Goal: Task Accomplishment & Management: Complete application form

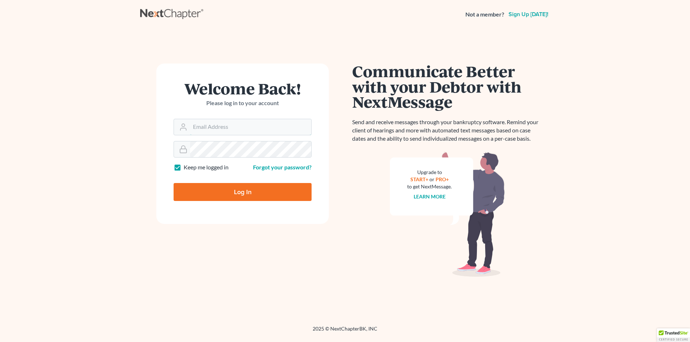
type input "aljr@avalawyers.com"
click at [243, 190] on input "Log In" at bounding box center [242, 192] width 138 height 18
type input "Thinking..."
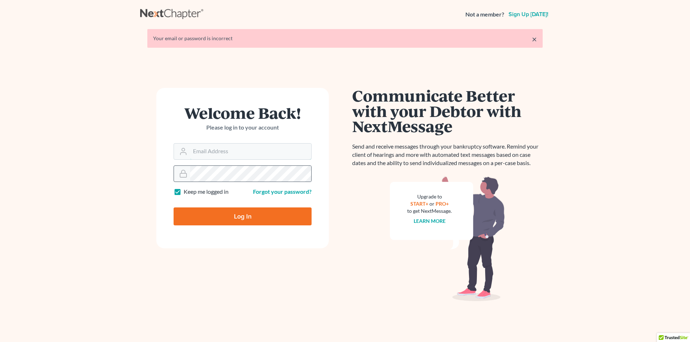
type input "[EMAIL_ADDRESS][DOMAIN_NAME]"
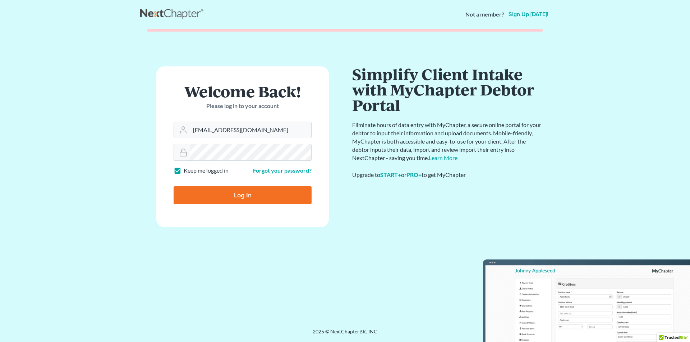
click at [283, 175] on form "Welcome Back! Please log in to your account Email Address aljr@avalawyers.com P…" at bounding box center [242, 146] width 172 height 161
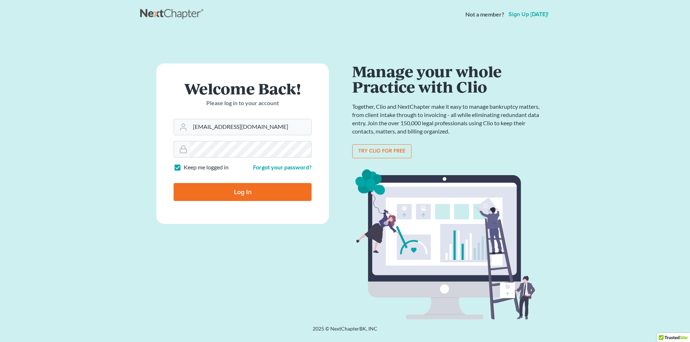
click at [173, 183] on input "Log In" at bounding box center [242, 192] width 138 height 18
type input "Thinking..."
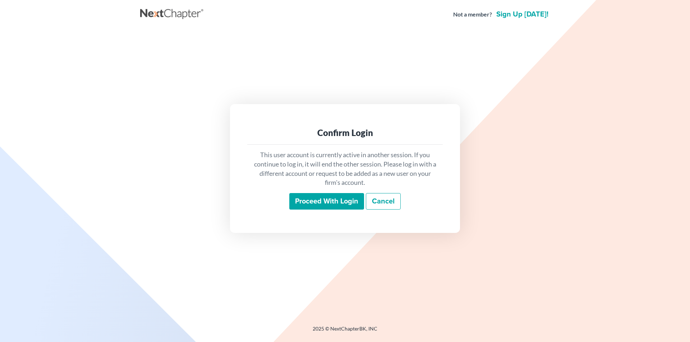
click at [333, 201] on input "Proceed with login" at bounding box center [326, 201] width 75 height 17
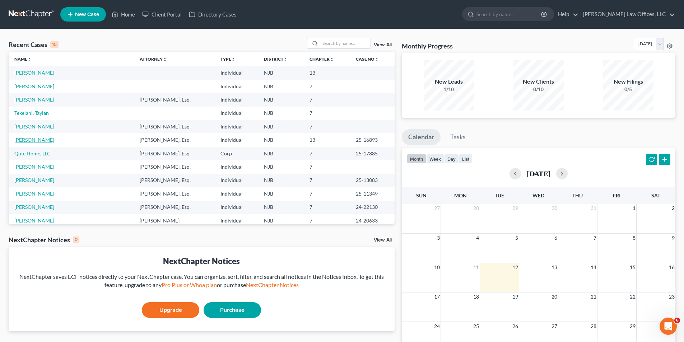
click at [42, 141] on link "Topping, Raymond" at bounding box center [34, 140] width 40 height 6
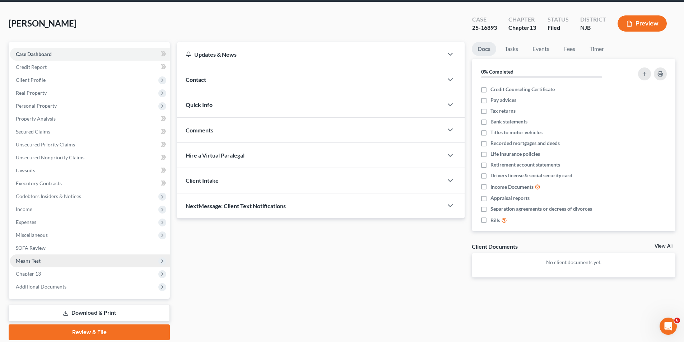
scroll to position [52, 0]
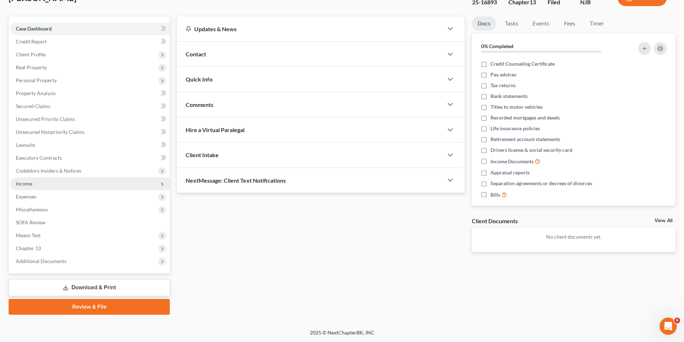
click at [38, 182] on span "Income" at bounding box center [90, 183] width 160 height 13
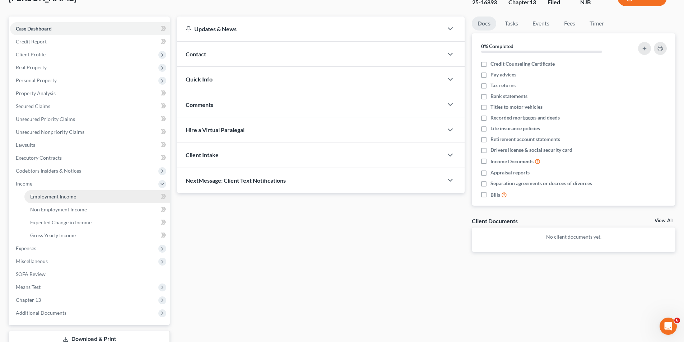
click at [102, 199] on link "Employment Income" at bounding box center [96, 196] width 145 height 13
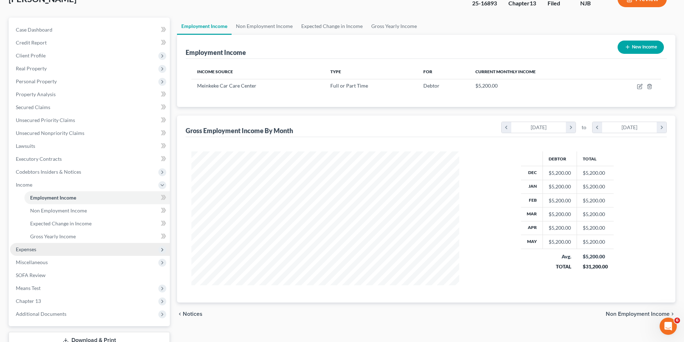
scroll to position [104, 0]
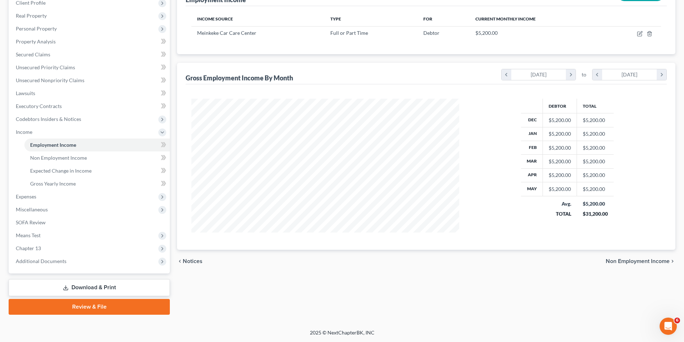
click at [83, 306] on link "Review & File" at bounding box center [89, 307] width 161 height 16
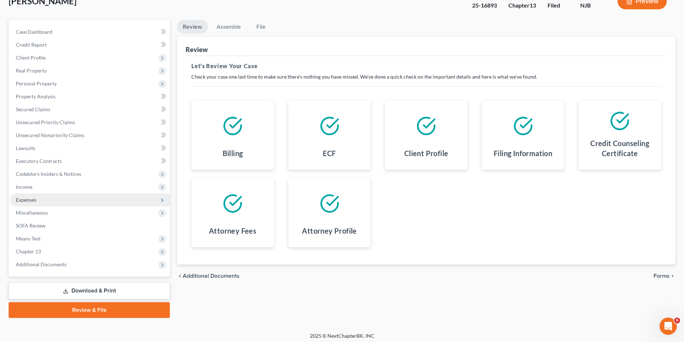
scroll to position [52, 0]
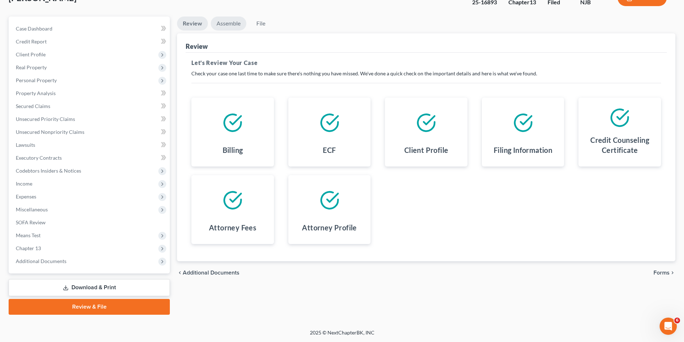
click at [230, 20] on link "Assemble" at bounding box center [229, 24] width 36 height 14
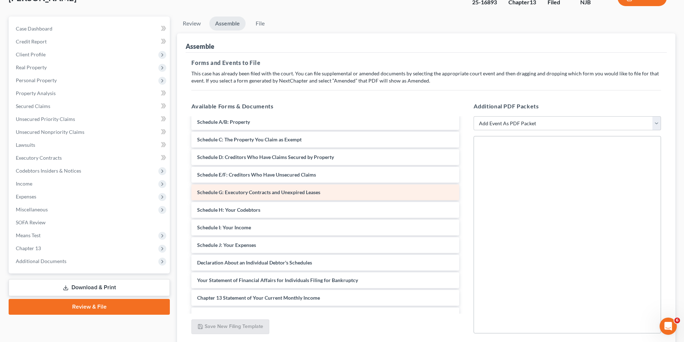
scroll to position [103, 0]
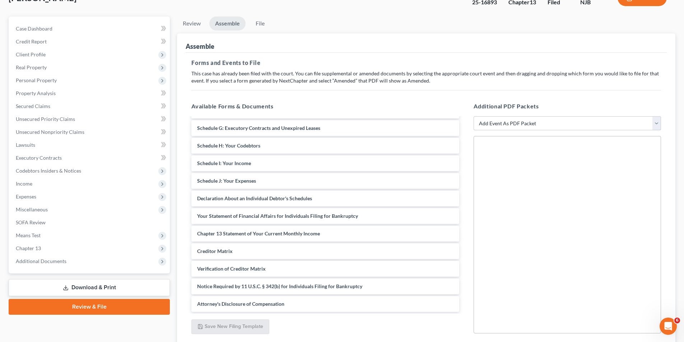
click at [510, 120] on select "Add Event As PDF Packet Amended Attorney Compensation Statement Amended List of…" at bounding box center [567, 123] width 187 height 14
select select "12"
click at [474, 116] on select "Add Event As PDF Packet Amended Attorney Compensation Statement Amended List of…" at bounding box center [567, 123] width 187 height 14
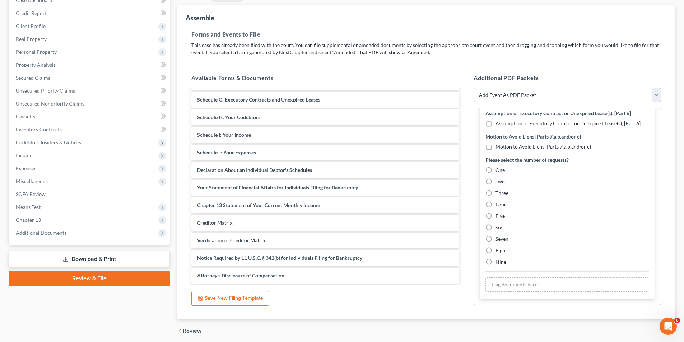
scroll to position [108, 0]
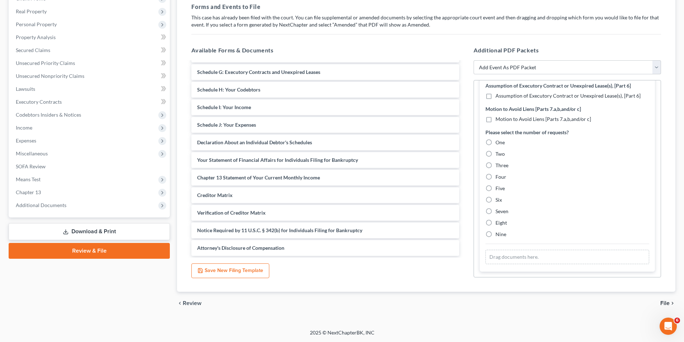
click at [673, 300] on div "chevron_left Review File chevron_right" at bounding box center [426, 303] width 498 height 23
click at [582, 67] on select "Add Event As PDF Packet Amended Attorney Compensation Statement Amended List of…" at bounding box center [567, 67] width 187 height 14
select select "12"
click at [474, 60] on select "Add Event As PDF Packet Amended Attorney Compensation Statement Amended List of…" at bounding box center [567, 67] width 187 height 14
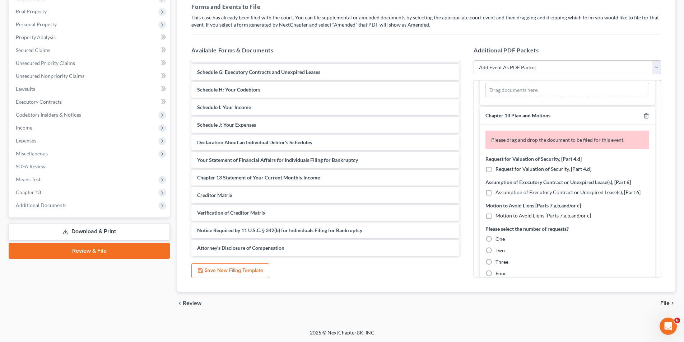
scroll to position [215, 0]
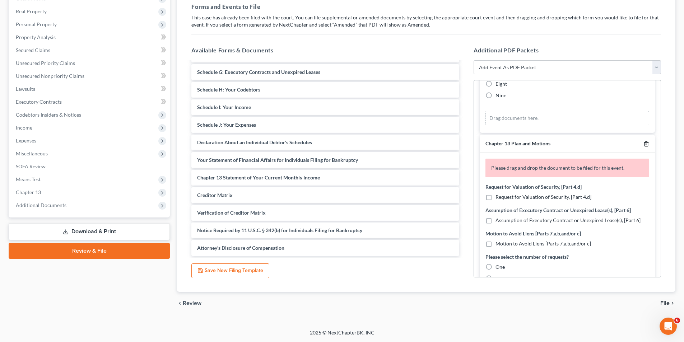
click at [644, 143] on icon "button" at bounding box center [647, 144] width 6 height 6
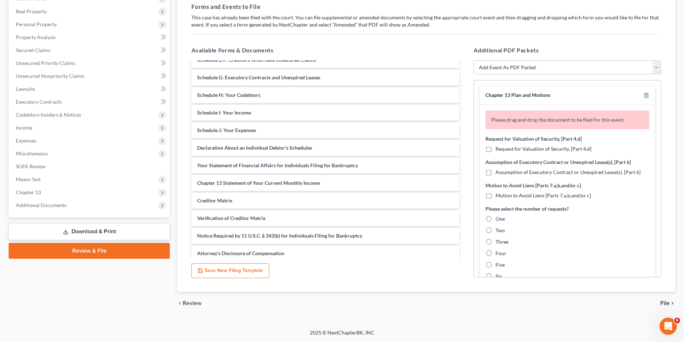
scroll to position [103, 0]
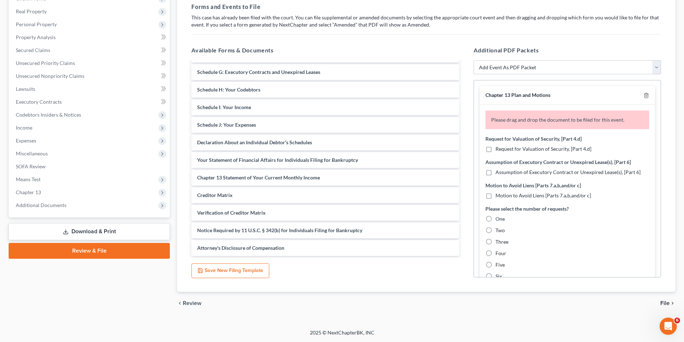
click at [674, 300] on div "chevron_left Review File chevron_right" at bounding box center [426, 303] width 498 height 23
click at [668, 306] on span "File" at bounding box center [664, 304] width 9 height 6
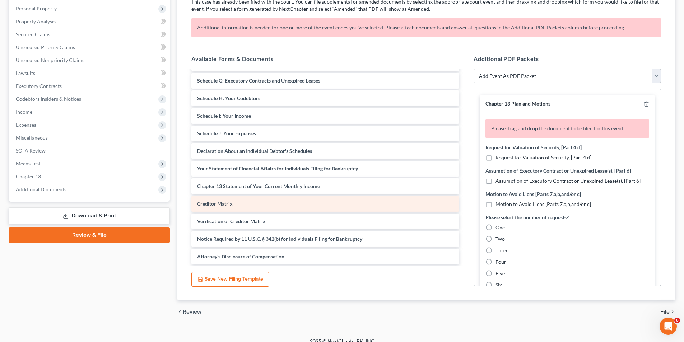
scroll to position [133, 0]
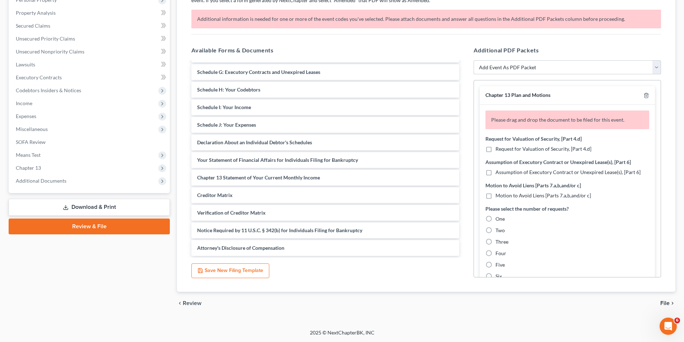
click at [508, 69] on select "Add Event As PDF Packet Amended Attorney Compensation Statement Amended List of…" at bounding box center [567, 67] width 187 height 14
click at [474, 60] on select "Add Event As PDF Packet Amended Attorney Compensation Statement Amended List of…" at bounding box center [567, 67] width 187 height 14
click at [644, 96] on icon "button" at bounding box center [647, 96] width 6 height 6
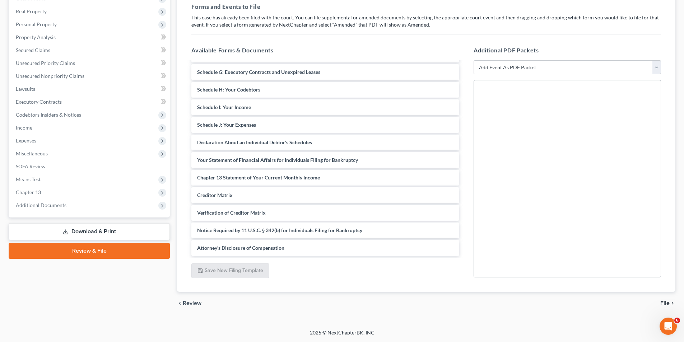
scroll to position [108, 0]
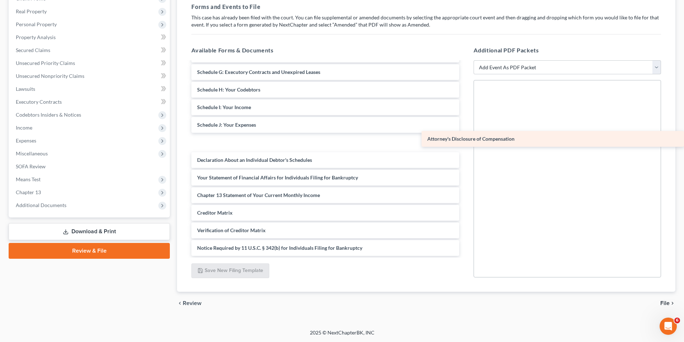
drag, startPoint x: 226, startPoint y: 249, endPoint x: 569, endPoint y: 124, distance: 364.6
click at [465, 124] on div "Attorney's Disclosure of Compensation Voluntary Petition for Individuals Filing…" at bounding box center [325, 107] width 279 height 297
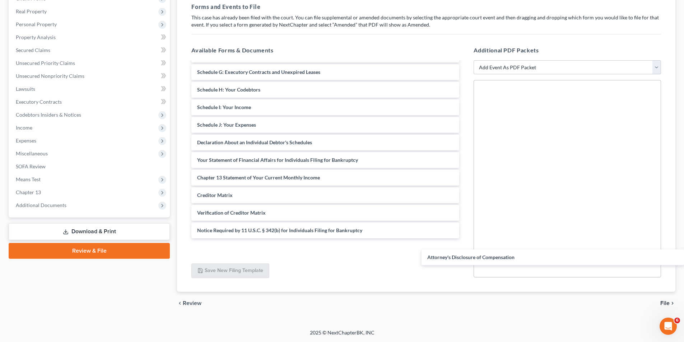
drag, startPoint x: 283, startPoint y: 123, endPoint x: 689, endPoint y: 255, distance: 427.3
click at [684, 255] on html "Home New Case Client Portal Directory Cases Acquaviva Law Offices, LLC aljr@ava…" at bounding box center [342, 117] width 684 height 451
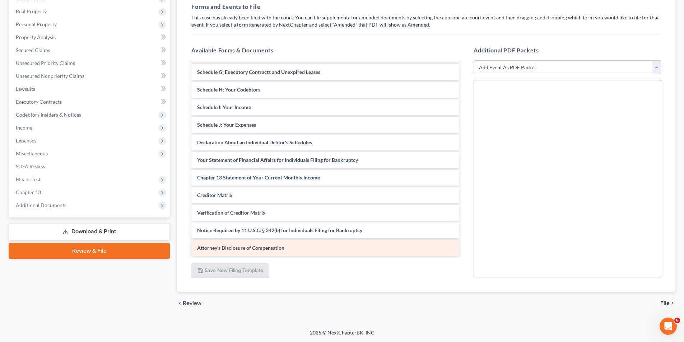
click at [319, 250] on div "Attorney's Disclosure of Compensation" at bounding box center [325, 248] width 268 height 16
click at [392, 250] on div "Voluntary Petition for Individuals Filing for Bankruptcy Summary of Your Assets…" at bounding box center [325, 107] width 279 height 297
click at [393, 249] on div "Attorney's Disclosure of Compensation" at bounding box center [325, 248] width 268 height 16
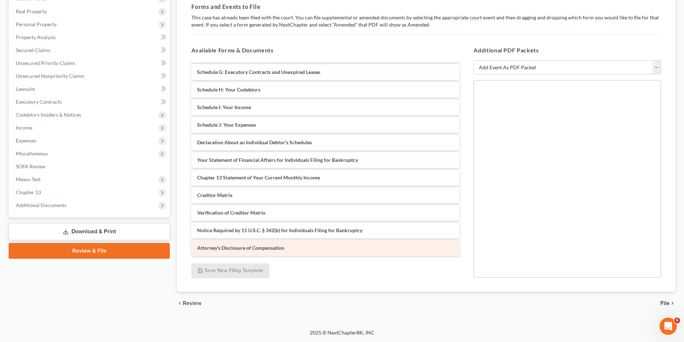
click at [393, 249] on div "Attorney's Disclosure of Compensation" at bounding box center [325, 248] width 268 height 16
click at [393, 250] on div "Attorney's Disclosure of Compensation" at bounding box center [325, 248] width 268 height 16
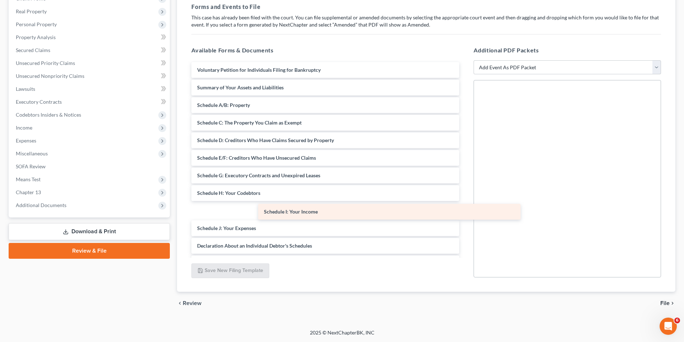
drag, startPoint x: 336, startPoint y: 208, endPoint x: 673, endPoint y: 188, distance: 337.9
click at [465, 188] on div "Schedule I: Your Income Voluntary Petition for Individuals Filing for Bankruptc…" at bounding box center [325, 210] width 279 height 297
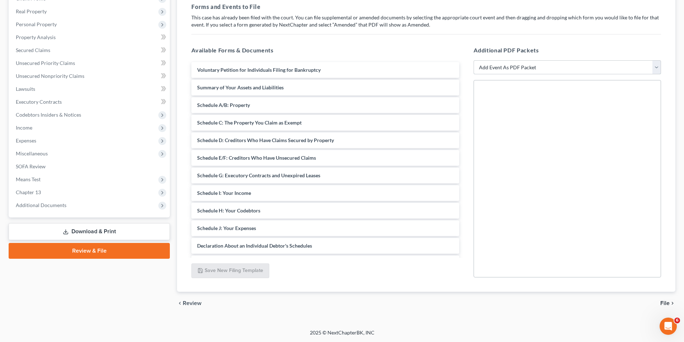
click at [573, 73] on select "Add Event As PDF Packet Amended Attorney Compensation Statement Amended List of…" at bounding box center [567, 67] width 187 height 14
select select "15"
click at [474, 75] on select "Add Event As PDF Packet Amended Attorney Compensation Statement Amended List of…" at bounding box center [567, 67] width 187 height 14
select select
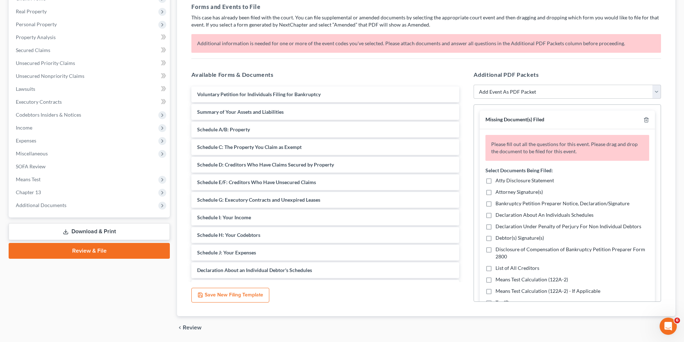
click at [496, 181] on label "Atty Disclosure Statement" at bounding box center [525, 180] width 59 height 7
click at [498, 181] on input "Atty Disclosure Statement" at bounding box center [500, 179] width 5 height 5
checkbox input "true"
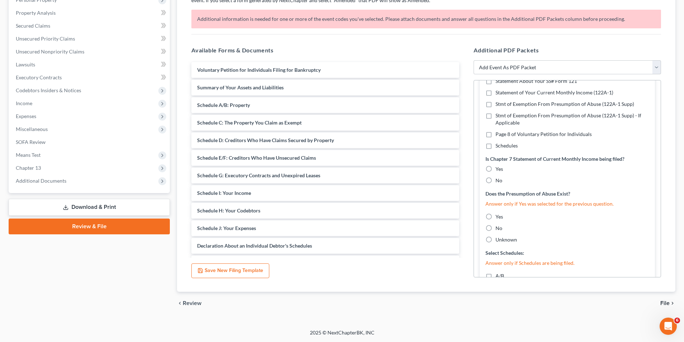
scroll to position [251, 0]
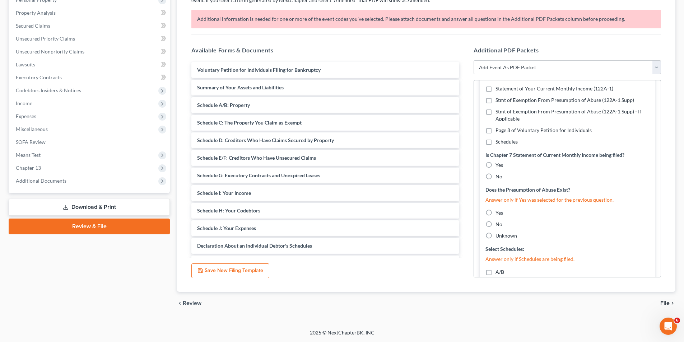
click at [496, 177] on label "No" at bounding box center [499, 176] width 7 height 7
click at [498, 177] on input "No" at bounding box center [500, 175] width 5 height 5
radio input "true"
click at [496, 226] on label "No" at bounding box center [499, 224] width 7 height 7
click at [498, 226] on input "No" at bounding box center [500, 223] width 5 height 5
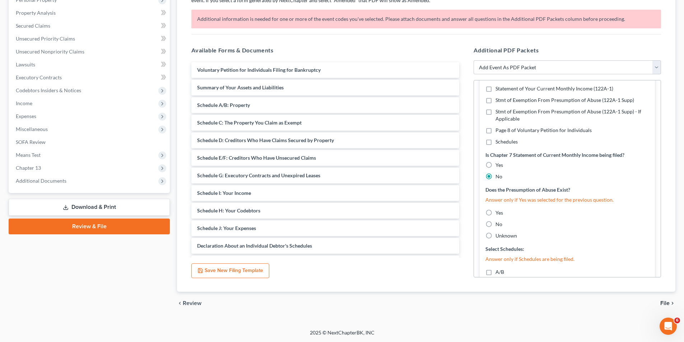
radio input "true"
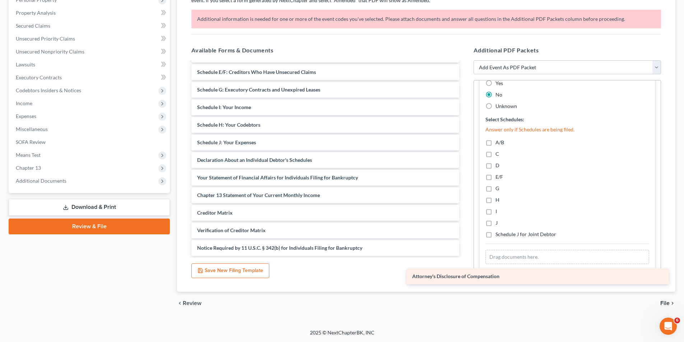
scroll to position [86, 0]
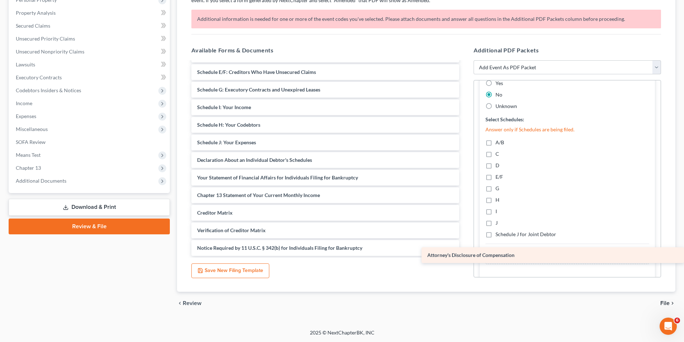
drag, startPoint x: 294, startPoint y: 248, endPoint x: 533, endPoint y: 255, distance: 238.9
click at [465, 255] on div "Attorney's Disclosure of Compensation Voluntary Petition for Individuals Filing…" at bounding box center [325, 116] width 279 height 280
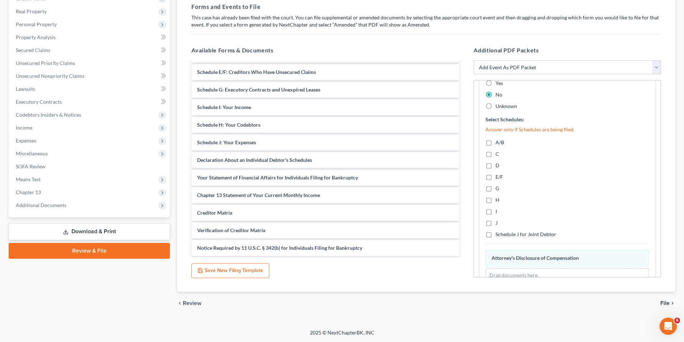
click at [660, 303] on div "chevron_left Review File chevron_right" at bounding box center [426, 303] width 498 height 23
click at [662, 302] on span "File" at bounding box center [664, 304] width 9 height 6
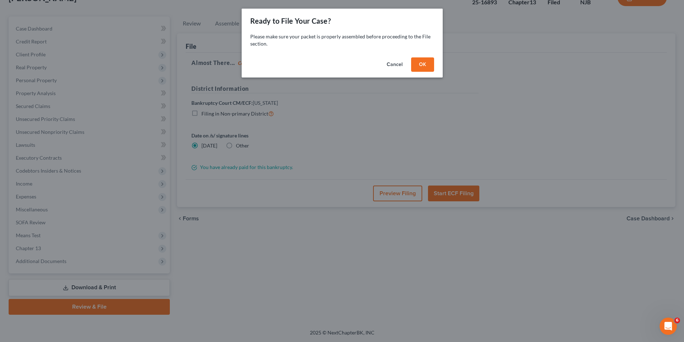
scroll to position [52, 0]
click at [428, 61] on button "OK" at bounding box center [425, 64] width 23 height 14
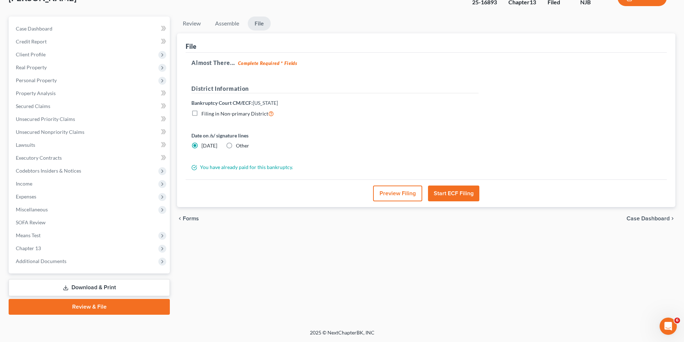
click at [443, 191] on button "Start ECF Filing" at bounding box center [453, 194] width 51 height 16
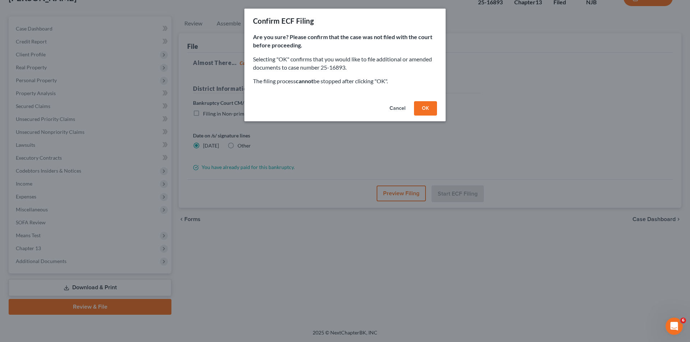
click at [430, 113] on button "OK" at bounding box center [425, 108] width 23 height 14
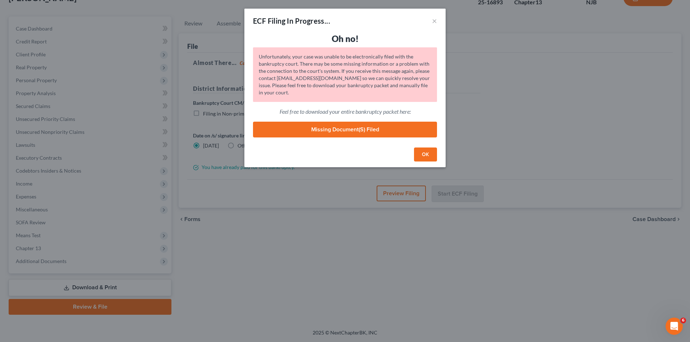
click at [432, 156] on button "OK" at bounding box center [425, 155] width 23 height 14
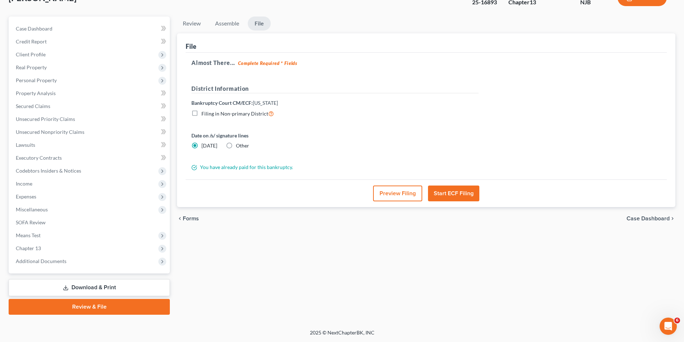
click at [465, 194] on button "Start ECF Filing" at bounding box center [453, 194] width 51 height 16
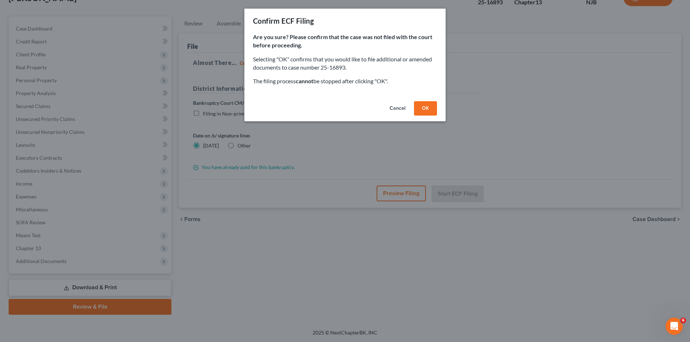
click at [402, 107] on button "Cancel" at bounding box center [397, 108] width 27 height 14
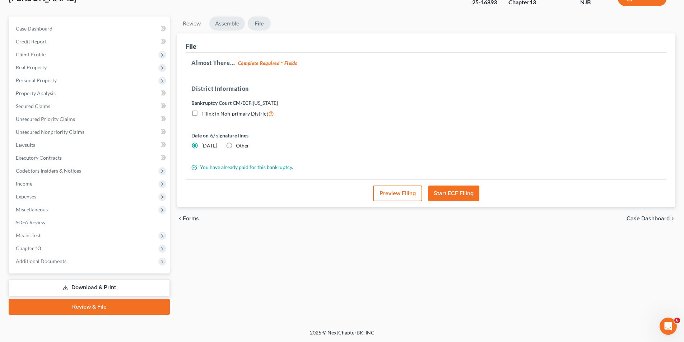
click at [226, 24] on link "Assemble" at bounding box center [227, 24] width 36 height 14
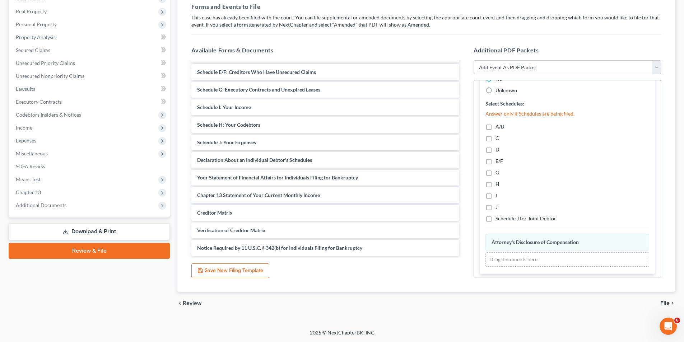
scroll to position [375, 0]
click at [666, 302] on span "File" at bounding box center [664, 304] width 9 height 6
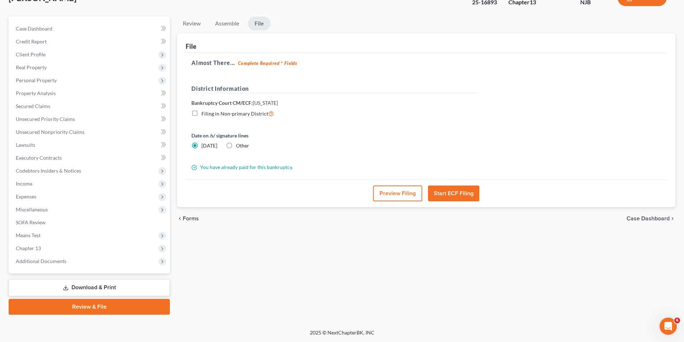
click at [460, 199] on button "Start ECF Filing" at bounding box center [453, 194] width 51 height 16
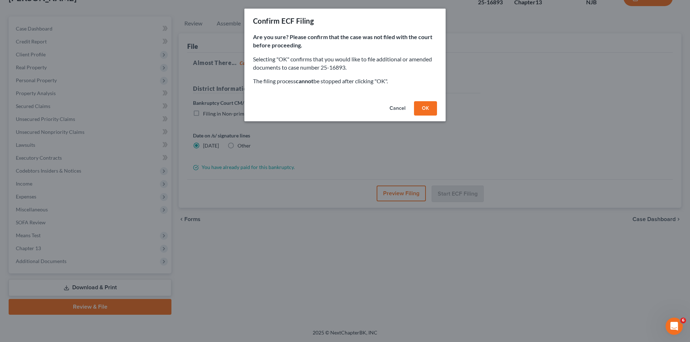
click at [425, 111] on button "OK" at bounding box center [425, 108] width 23 height 14
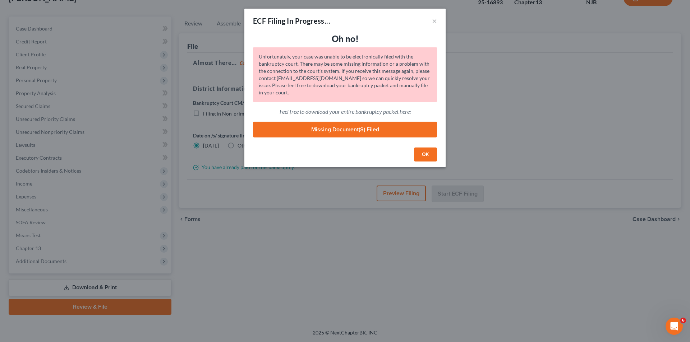
click at [431, 150] on button "OK" at bounding box center [425, 155] width 23 height 14
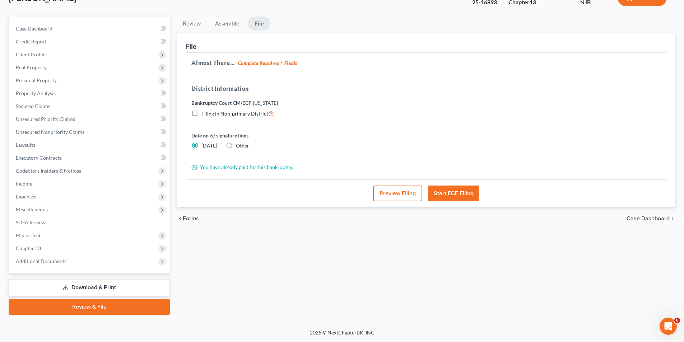
drag, startPoint x: 565, startPoint y: 250, endPoint x: 557, endPoint y: 254, distance: 9.0
click at [565, 250] on div "Review Assemble File Review This court does not allow electronic filing for cas…" at bounding box center [426, 166] width 506 height 298
click at [127, 288] on link "Download & Print" at bounding box center [89, 287] width 161 height 17
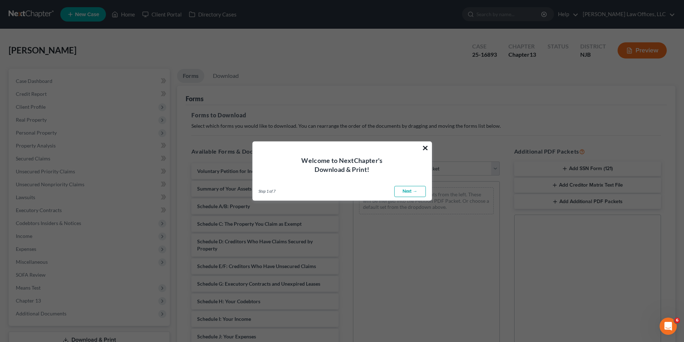
click at [422, 149] on div "× Welcome to NextChapter's Download & Print! Step 1 of 7 ← Previous Next → Done" at bounding box center [342, 172] width 180 height 60
click at [424, 149] on button "×" at bounding box center [425, 147] width 7 height 11
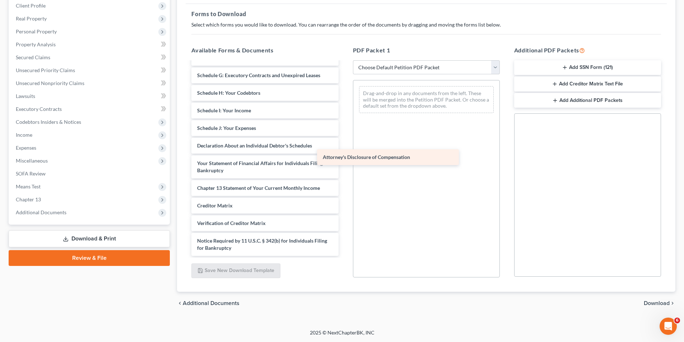
scroll to position [107, 0]
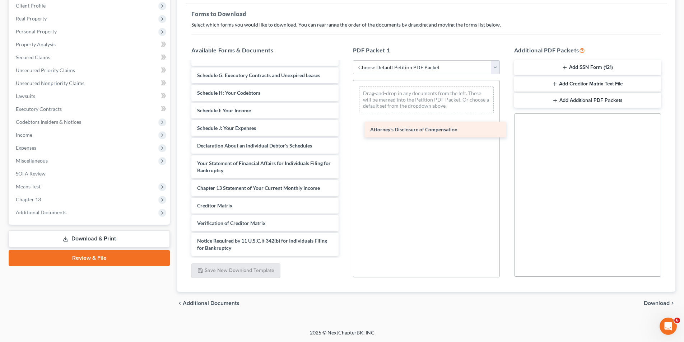
drag, startPoint x: 275, startPoint y: 245, endPoint x: 449, endPoint y: 127, distance: 209.8
click at [344, 127] on div "Attorney's Disclosure of Compensation Voluntary Petition for Individuals Filing…" at bounding box center [265, 105] width 158 height 301
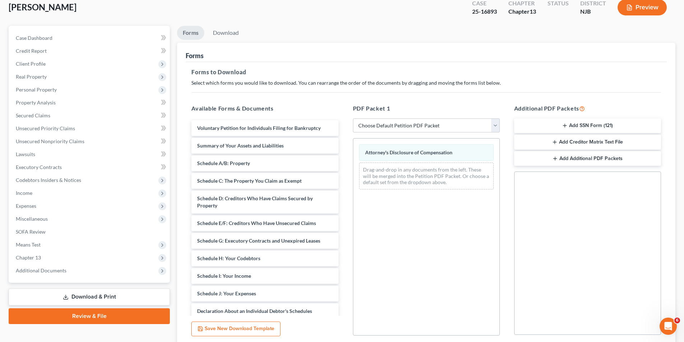
scroll to position [0, 0]
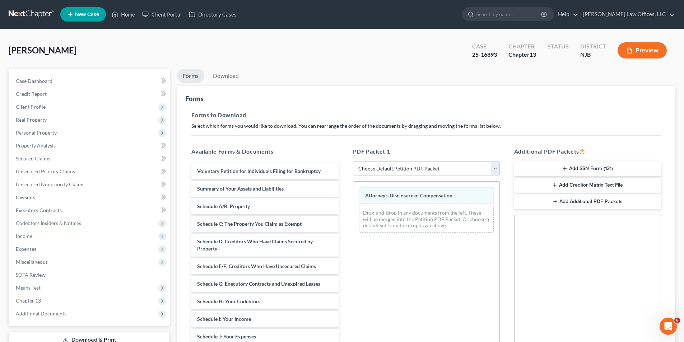
click at [627, 61] on div "Preview" at bounding box center [644, 51] width 64 height 21
click at [634, 55] on button "Preview" at bounding box center [642, 50] width 49 height 16
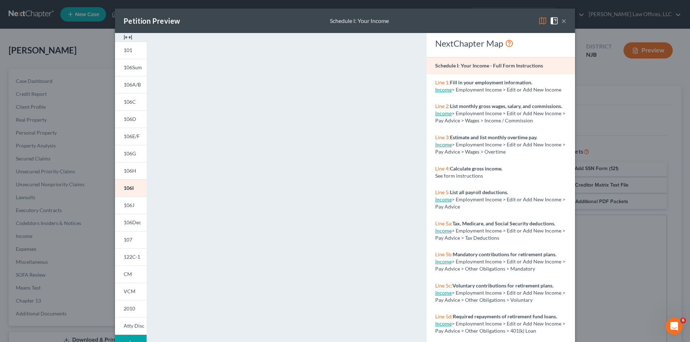
click at [563, 18] on button "×" at bounding box center [563, 21] width 5 height 9
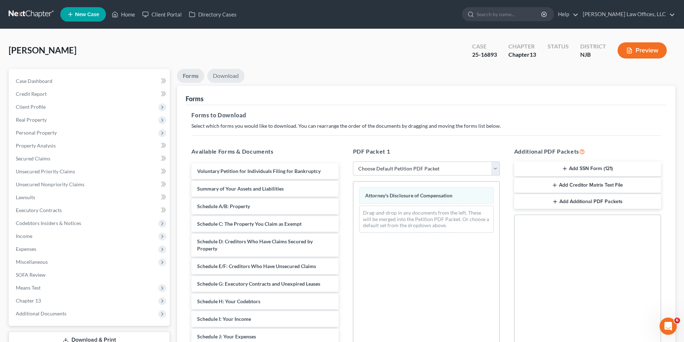
click at [226, 72] on link "Download" at bounding box center [225, 76] width 37 height 14
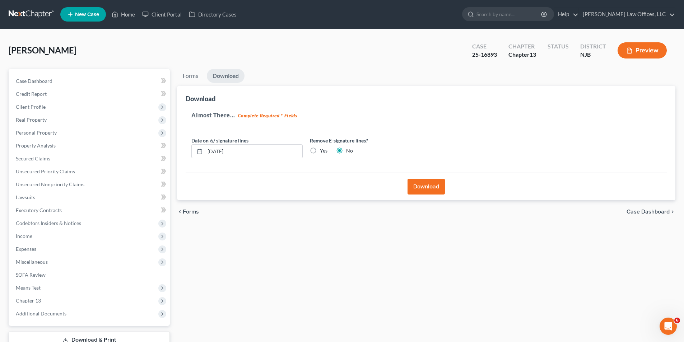
click at [422, 184] on button "Download" at bounding box center [426, 187] width 37 height 16
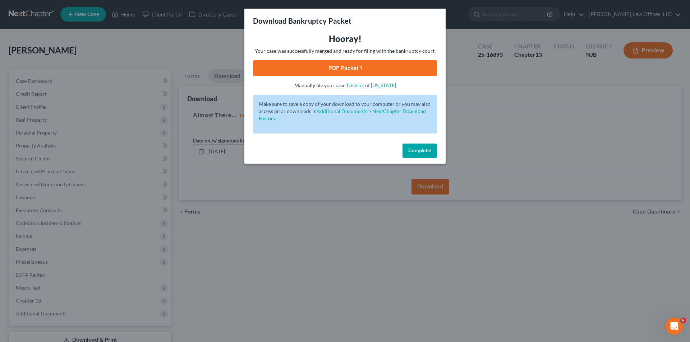
click at [367, 67] on link "PDF Packet 1" at bounding box center [345, 68] width 184 height 16
click at [415, 147] on button "Complete!" at bounding box center [419, 151] width 34 height 14
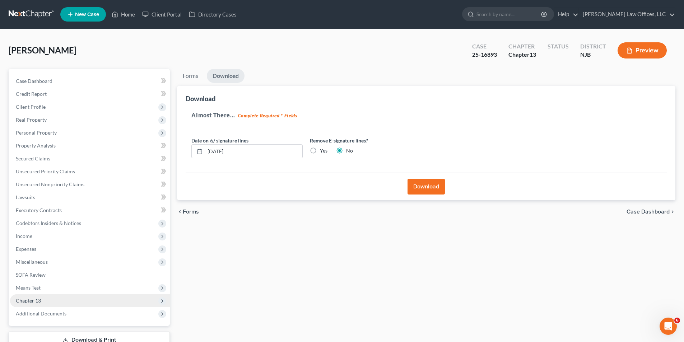
click at [51, 301] on span "Chapter 13" at bounding box center [90, 300] width 160 height 13
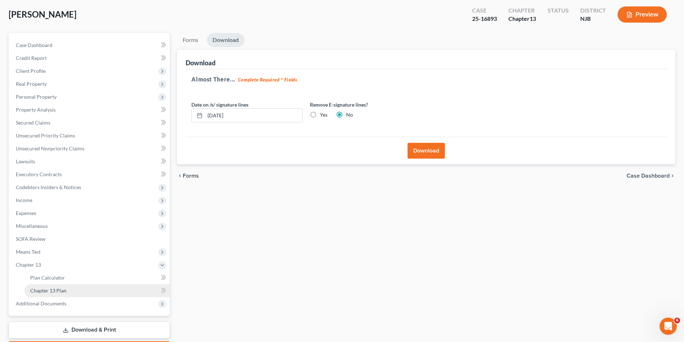
click at [75, 288] on link "Chapter 13 Plan" at bounding box center [96, 290] width 145 height 13
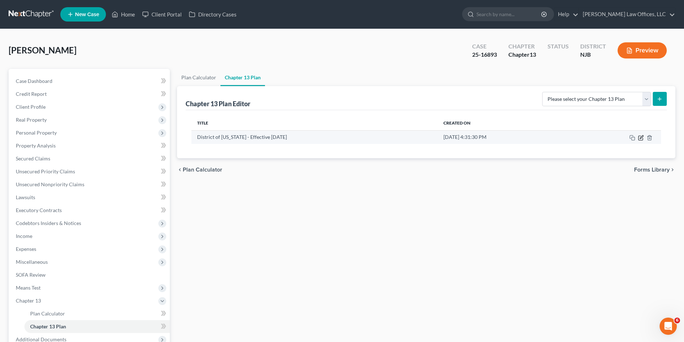
click at [641, 140] on icon "button" at bounding box center [641, 138] width 6 height 6
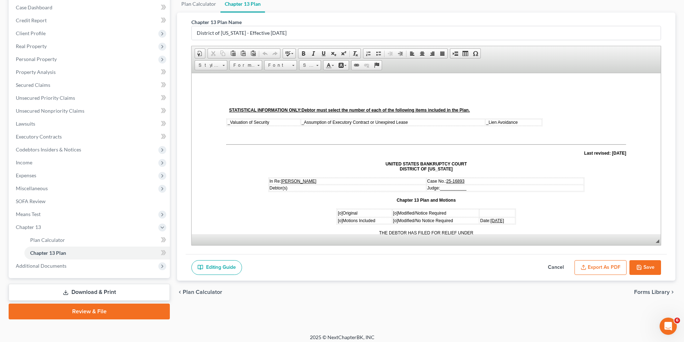
scroll to position [78, 0]
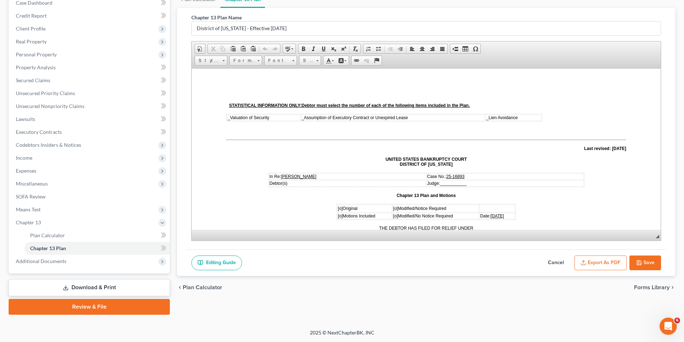
click at [597, 264] on button "Export as PDF" at bounding box center [601, 263] width 52 height 15
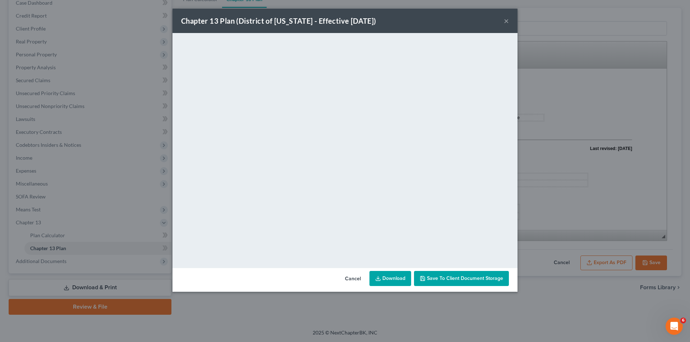
click at [397, 279] on link "Download" at bounding box center [390, 278] width 42 height 15
click at [507, 18] on button "×" at bounding box center [506, 21] width 5 height 9
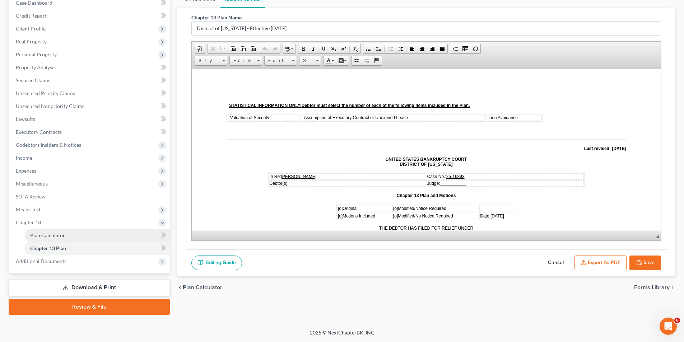
click at [94, 233] on link "Plan Calculator" at bounding box center [96, 235] width 145 height 13
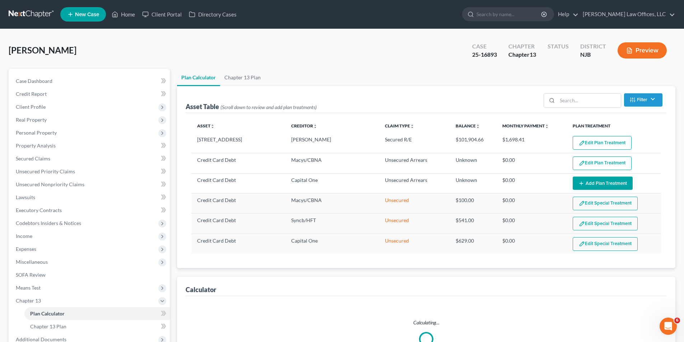
select select "59"
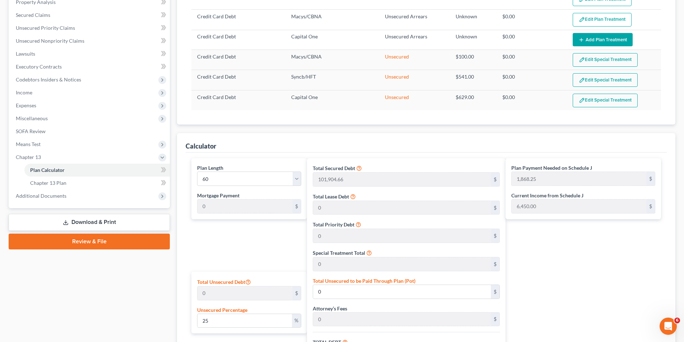
scroll to position [310, 0]
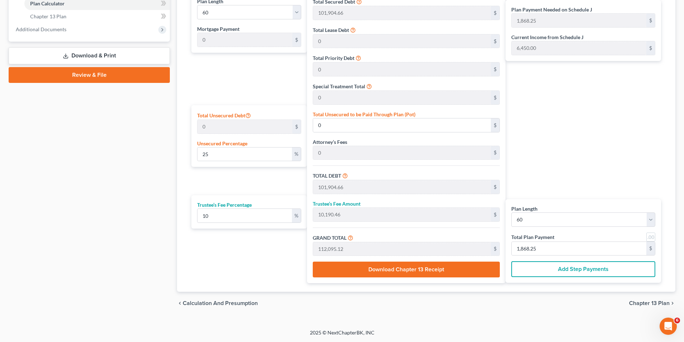
click at [402, 269] on button "Download Chapter 13 Receipt" at bounding box center [406, 270] width 187 height 16
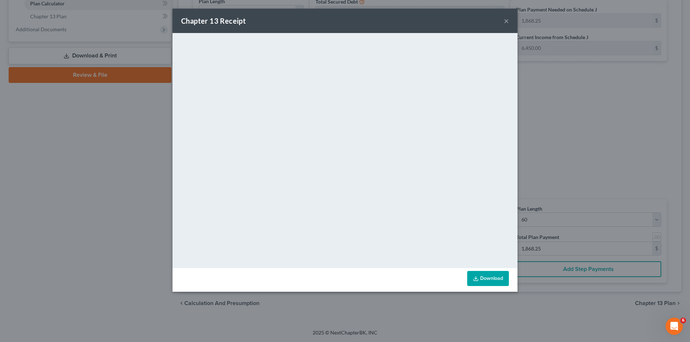
click at [502, 20] on div "Chapter 13 Receipt ×" at bounding box center [344, 21] width 345 height 24
click at [505, 19] on button "×" at bounding box center [506, 21] width 5 height 9
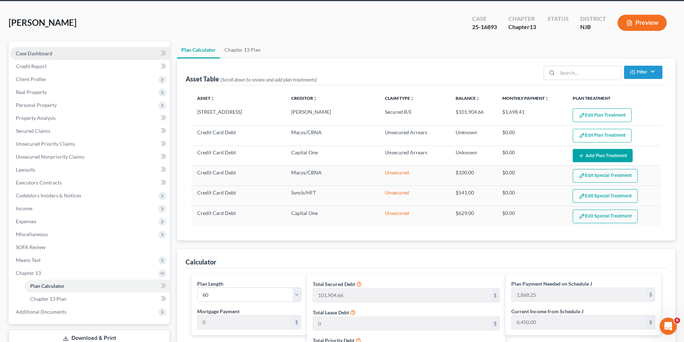
scroll to position [0, 0]
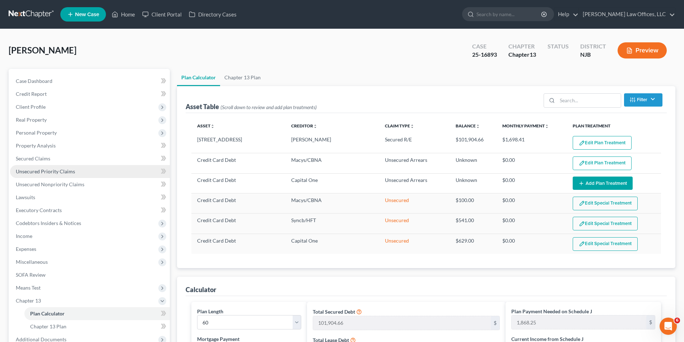
click at [45, 172] on span "Unsecured Priority Claims" at bounding box center [45, 171] width 59 height 6
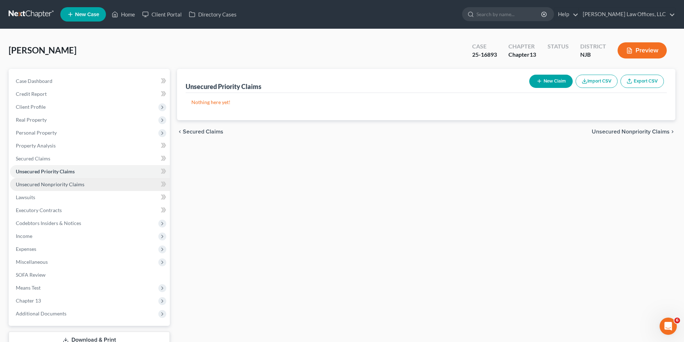
click at [48, 187] on span "Unsecured Nonpriority Claims" at bounding box center [50, 184] width 69 height 6
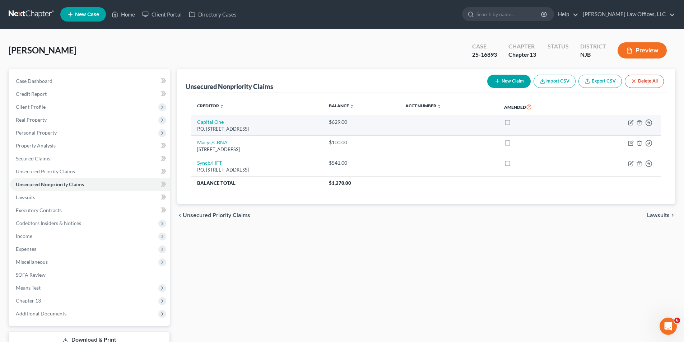
drag, startPoint x: 281, startPoint y: 131, endPoint x: 197, endPoint y: 121, distance: 84.6
click at [197, 121] on td "Capital One P.O. Box 31293, Salt Lake City, UT 84131" at bounding box center [257, 125] width 132 height 20
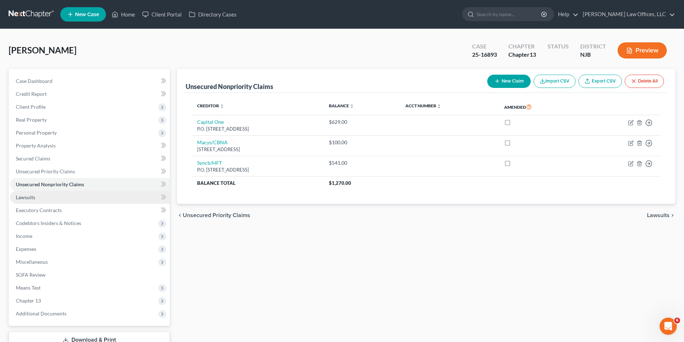
copy td "Capital One P.O. Box 31293, Salt Lake City, UT 84131"
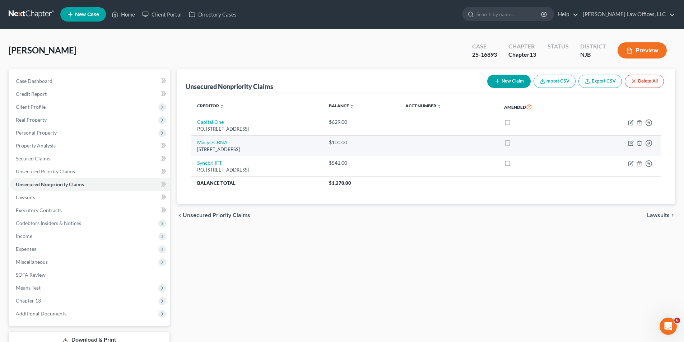
drag, startPoint x: 269, startPoint y: 149, endPoint x: 194, endPoint y: 143, distance: 75.7
click at [194, 143] on td "Macys/CBNA PO Box 8218, Mason, OH 45040" at bounding box center [257, 146] width 132 height 20
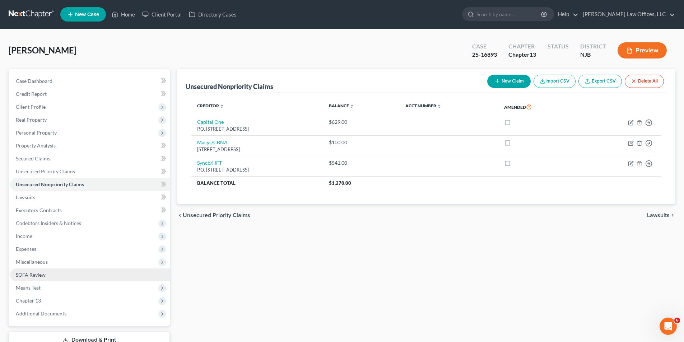
copy td "Macys/CBNA PO Box 8218, Mason, OH 45040"
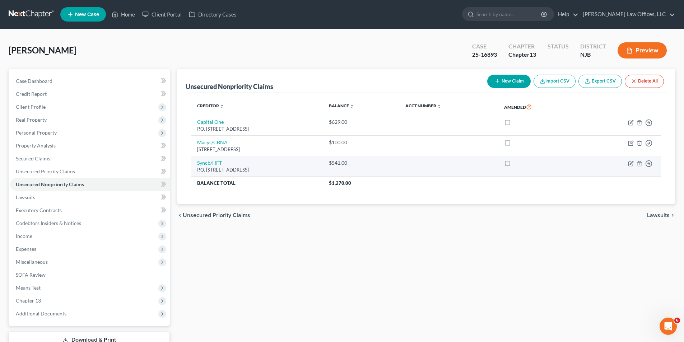
drag, startPoint x: 280, startPoint y: 170, endPoint x: 196, endPoint y: 163, distance: 84.4
click at [196, 163] on td "Syncb/HFT P.O. Box 530975, Orlando, FL 32896" at bounding box center [257, 166] width 132 height 20
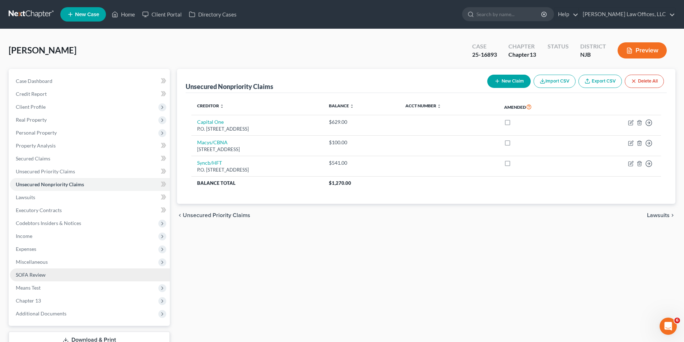
copy td "Syncb/HFT P.O. Box 530975, Orlando, FL 32896"
